Goal: Task Accomplishment & Management: Complete application form

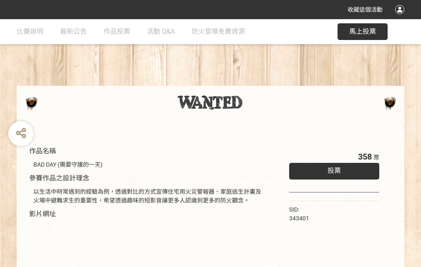
click at [401, 18] on div "收藏這個活動" at bounding box center [210, 9] width 421 height 19
click at [261, 82] on div "作品名稱 BAD DAY (需要守護的一天) 參賽作品之設計理念 以生活中時常遇到的經驗為例，透過對比的方式宣傳住宅用火災警報器、家庭逃生計畫及火場中避難求生…" at bounding box center [210, 194] width 421 height 351
click at [332, 169] on span "投票" at bounding box center [333, 171] width 13 height 8
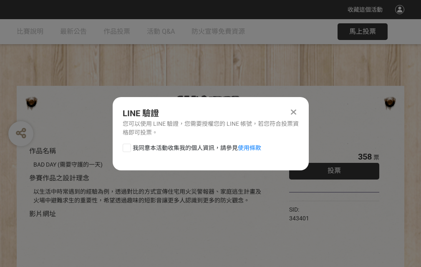
click at [126, 146] on div at bounding box center [127, 148] width 8 height 8
checkbox input "true"
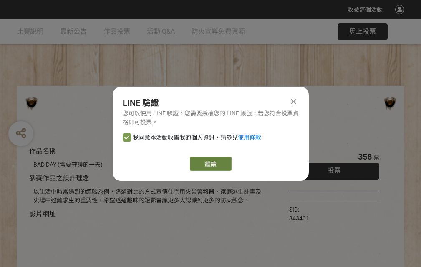
click at [210, 164] on link "繼續" at bounding box center [211, 164] width 42 height 14
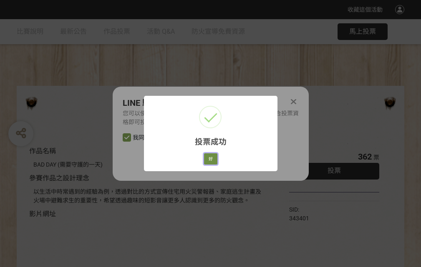
click at [208, 158] on button "好" at bounding box center [210, 159] width 13 height 12
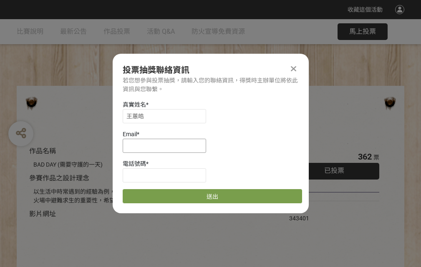
click at [167, 146] on input at bounding box center [164, 146] width 83 height 14
type input "[EMAIL_ADDRESS][DOMAIN_NAME]"
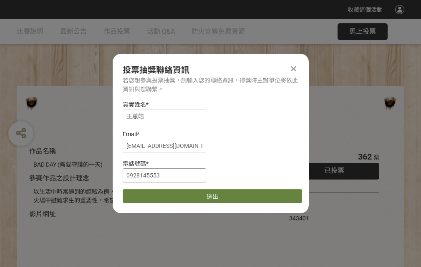
type input "0928145553"
click at [146, 193] on button "送出" at bounding box center [212, 196] width 179 height 14
